Goal: Find specific page/section: Find specific page/section

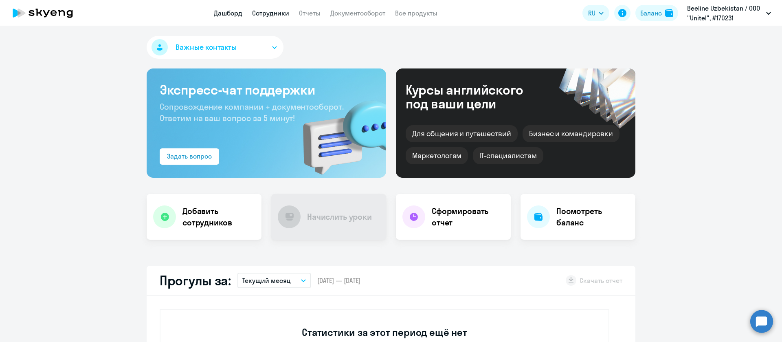
click at [262, 10] on link "Сотрудники" at bounding box center [270, 13] width 37 height 8
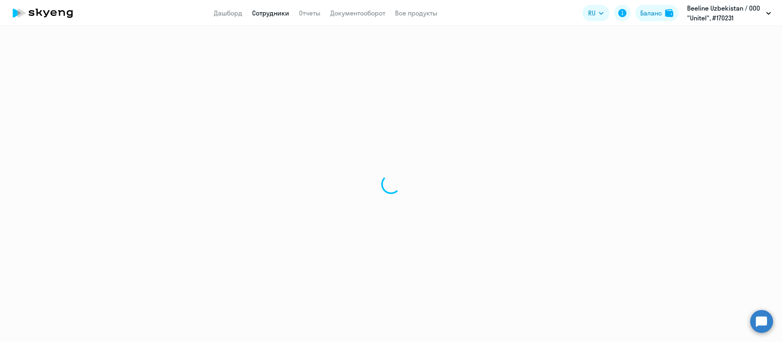
select select "30"
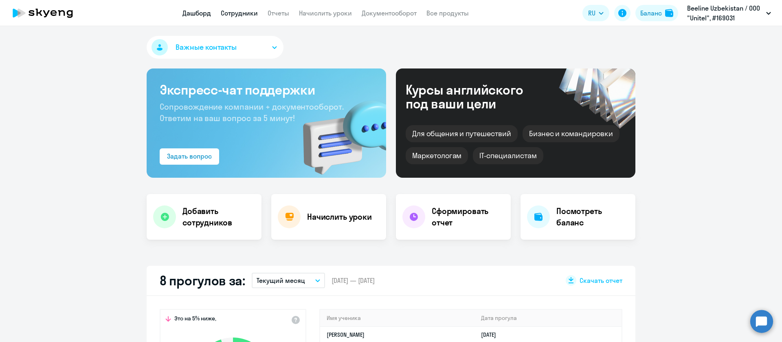
click at [236, 12] on link "Сотрудники" at bounding box center [239, 13] width 37 height 8
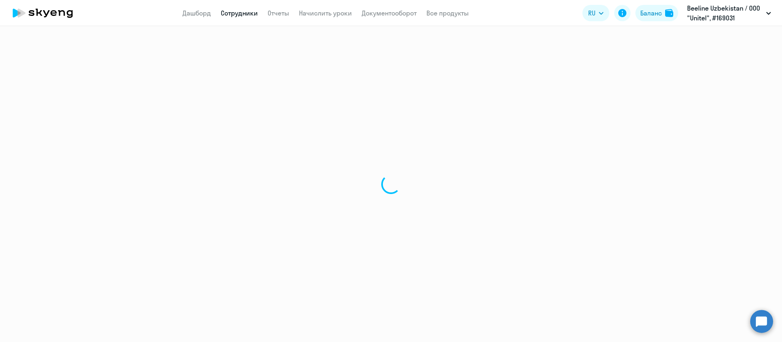
select select "30"
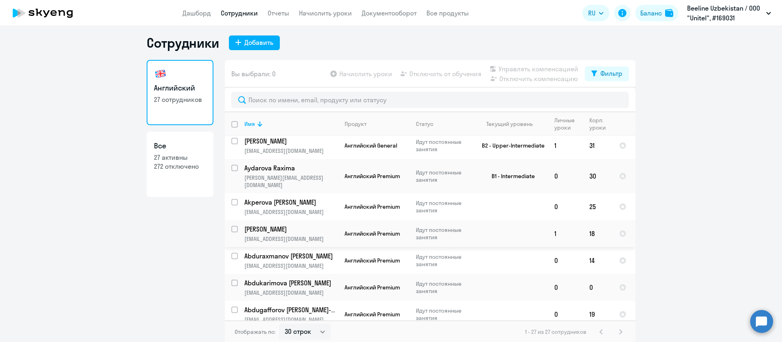
scroll to position [5, 0]
